Goal: Task Accomplishment & Management: Use online tool/utility

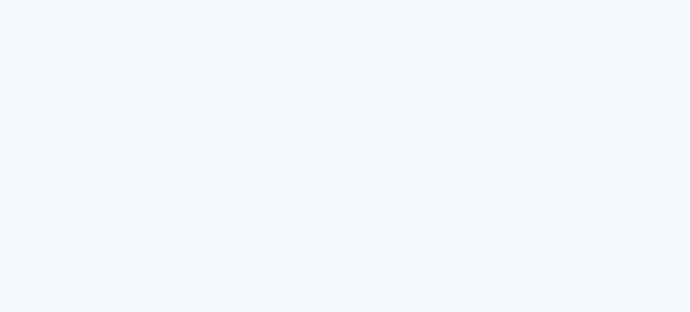
click at [466, 190] on quentale-app at bounding box center [345, 156] width 690 height 312
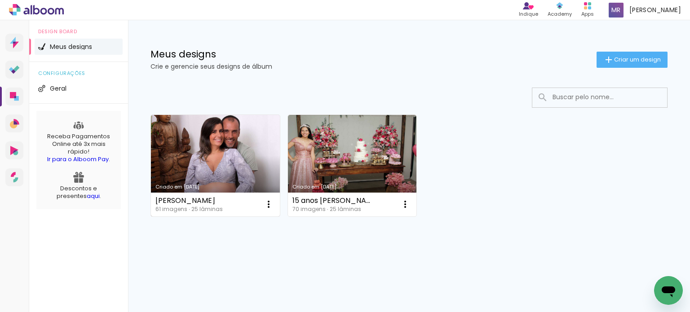
click at [191, 143] on link "Criado em [DATE]" at bounding box center [215, 166] width 129 height 102
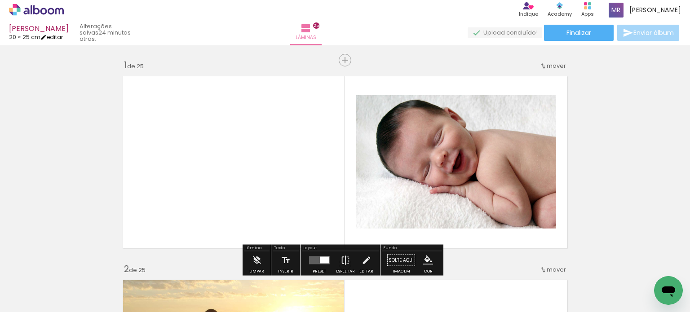
click at [58, 37] on link "editar" at bounding box center [51, 37] width 22 height 8
type input "20"
type input "50"
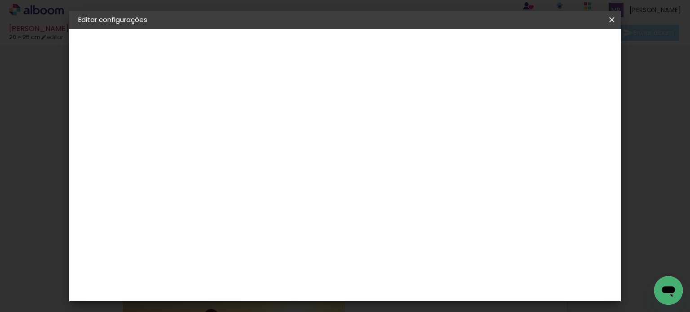
click at [0, 0] on iron-icon at bounding box center [0, 0] width 0 height 0
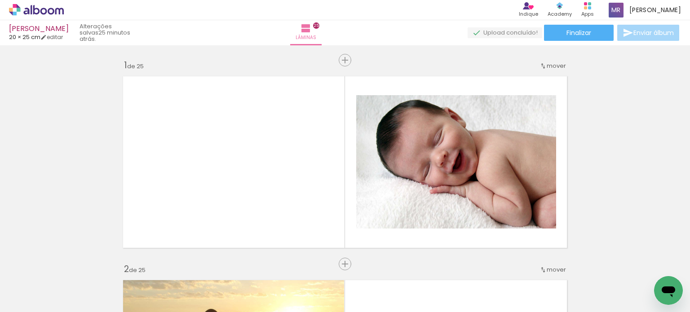
click at [34, 36] on span "20 × 25 cm" at bounding box center [24, 37] width 31 height 9
click at [316, 34] on span "Lâminas" at bounding box center [306, 38] width 21 height 8
click at [320, 23] on span "25" at bounding box center [316, 25] width 6 height 6
click at [24, 28] on div "[PERSON_NAME]" at bounding box center [39, 29] width 60 height 9
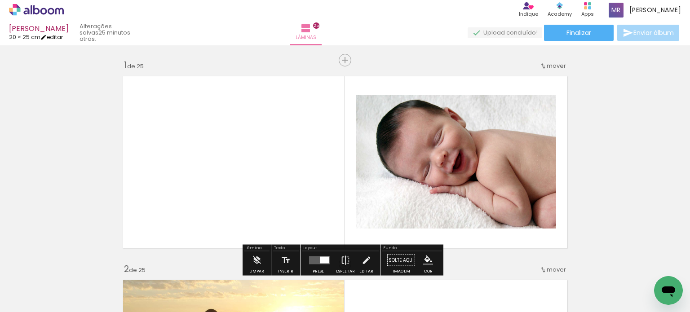
click at [61, 35] on link "editar" at bounding box center [51, 37] width 22 height 8
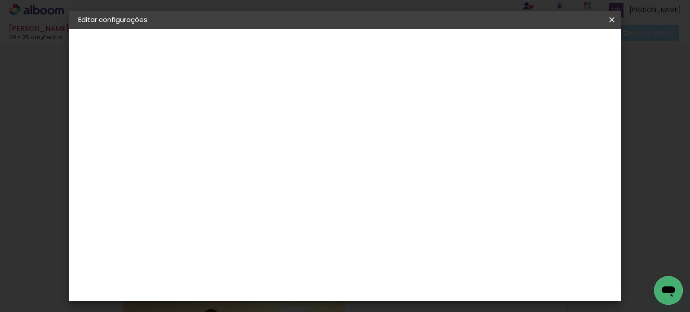
click at [0, 0] on paper-button "[PERSON_NAME]" at bounding box center [0, 0] width 0 height 0
click at [0, 0] on div "2. Especificações" at bounding box center [0, 0] width 0 height 0
click at [0, 0] on iron-icon at bounding box center [0, 0] width 0 height 0
click at [0, 0] on paper-button "Avançar" at bounding box center [0, 0] width 0 height 0
click at [382, 183] on div "Sugerir uma encadernadora" at bounding box center [355, 187] width 56 height 14
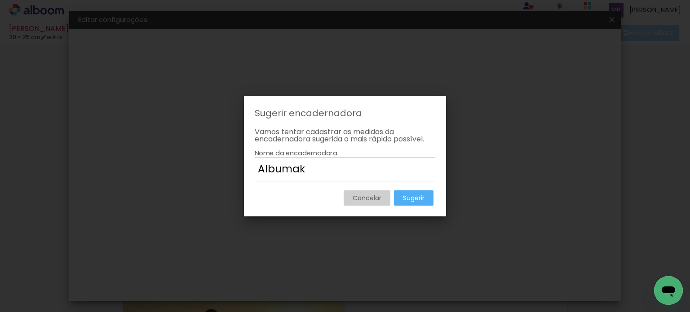
type input "Albumak"
type paper-input "Albumak"
click at [0, 0] on slot "Sugerir" at bounding box center [0, 0] width 0 height 0
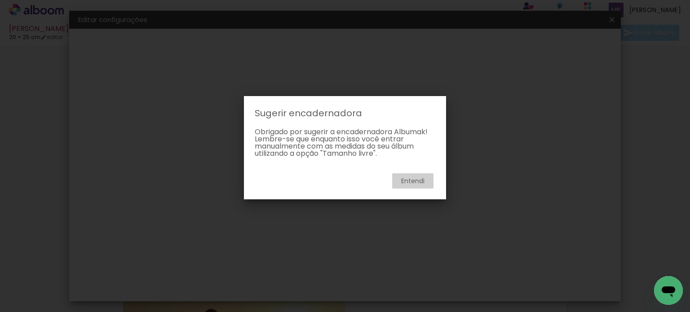
click at [0, 0] on slot "Entendi" at bounding box center [0, 0] width 0 height 0
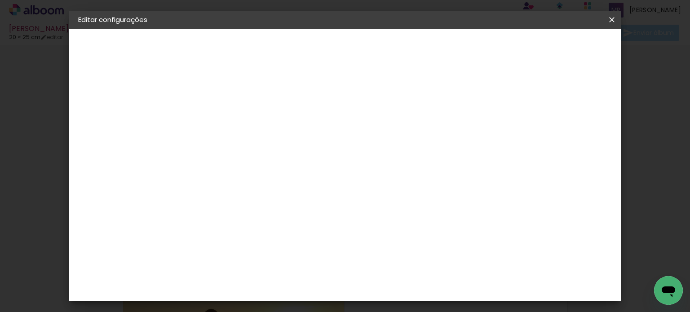
click at [252, 172] on input at bounding box center [248, 170] width 91 height 11
click at [0, 0] on div "2. Especificações" at bounding box center [0, 0] width 0 height 0
click at [0, 0] on iron-icon at bounding box center [0, 0] width 0 height 0
click at [0, 0] on div "2. Especificações" at bounding box center [0, 0] width 0 height 0
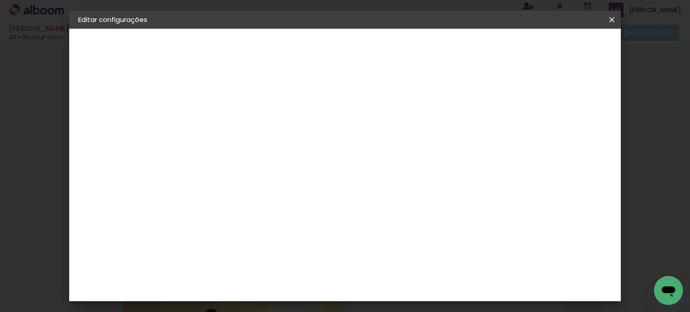
click at [0, 0] on slot "[PERSON_NAME]" at bounding box center [0, 0] width 0 height 0
click at [0, 0] on slot "Avançar" at bounding box center [0, 0] width 0 height 0
click at [0, 0] on div "Voltar Avançar" at bounding box center [0, 0] width 0 height 0
click at [393, 136] on paper-item "Tamanho Livre" at bounding box center [350, 137] width 86 height 20
click at [0, 0] on slot "Avançar" at bounding box center [0, 0] width 0 height 0
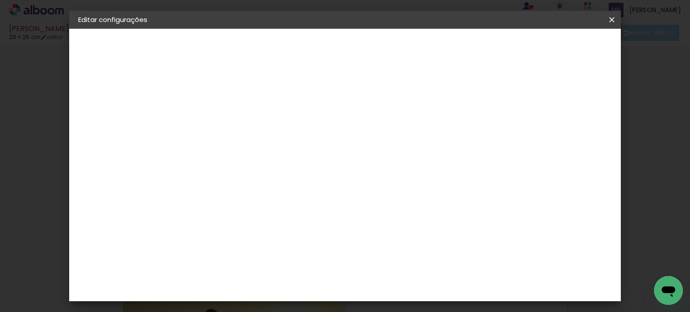
click at [0, 0] on div "Mostrar sangria" at bounding box center [0, 0] width 0 height 0
type paper-checkbox "on"
click at [0, 0] on div "Mostrar sangria" at bounding box center [0, 0] width 0 height 0
click at [0, 0] on span "Salvar configurações" at bounding box center [0, 0] width 0 height 0
click at [0, 0] on iron-icon at bounding box center [0, 0] width 0 height 0
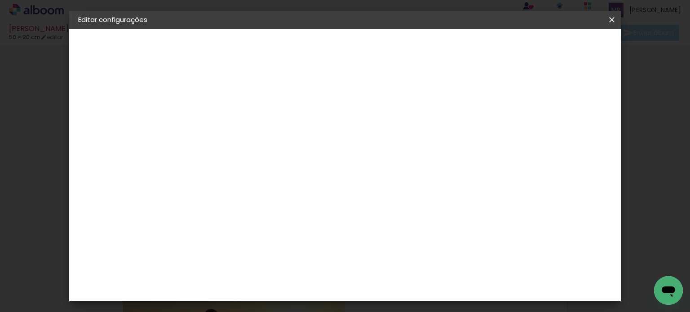
click at [0, 0] on paper-button "Salvar configurações" at bounding box center [0, 0] width 0 height 0
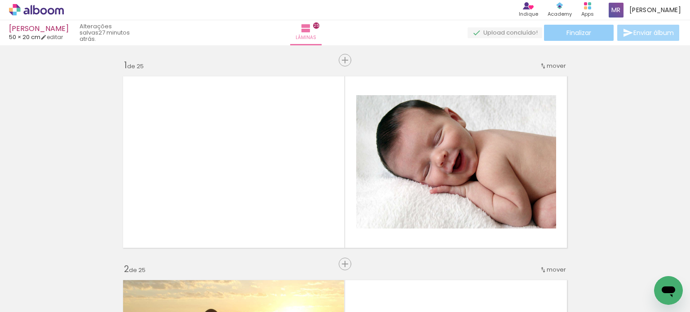
click at [562, 37] on paper-button "Finalizar" at bounding box center [579, 33] width 70 height 16
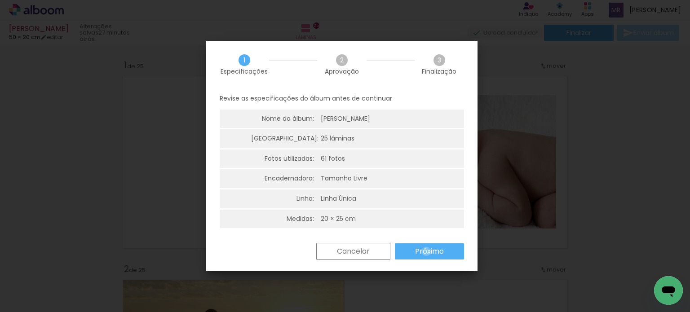
click at [0, 0] on slot "Próximo" at bounding box center [0, 0] width 0 height 0
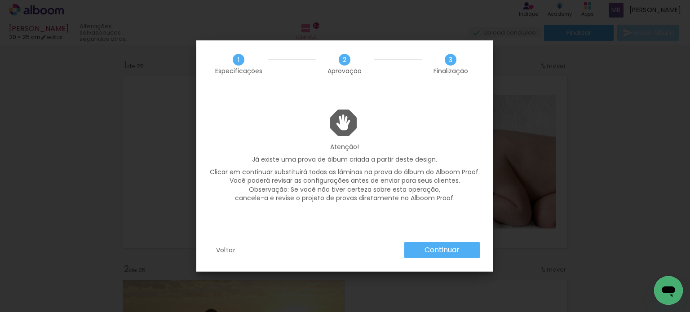
click at [0, 0] on slot "Continuar" at bounding box center [0, 0] width 0 height 0
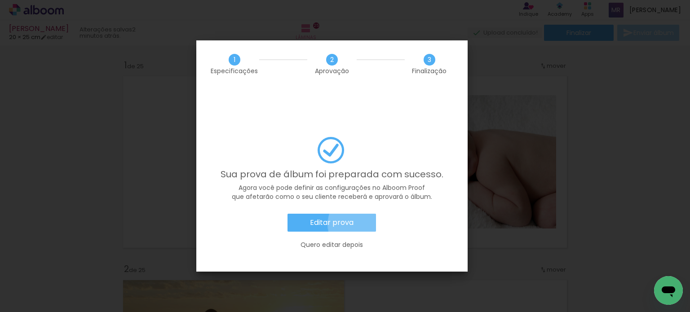
click at [0, 0] on paper-button "Editar prova" at bounding box center [0, 0] width 0 height 0
